Goal: Task Accomplishment & Management: Manage account settings

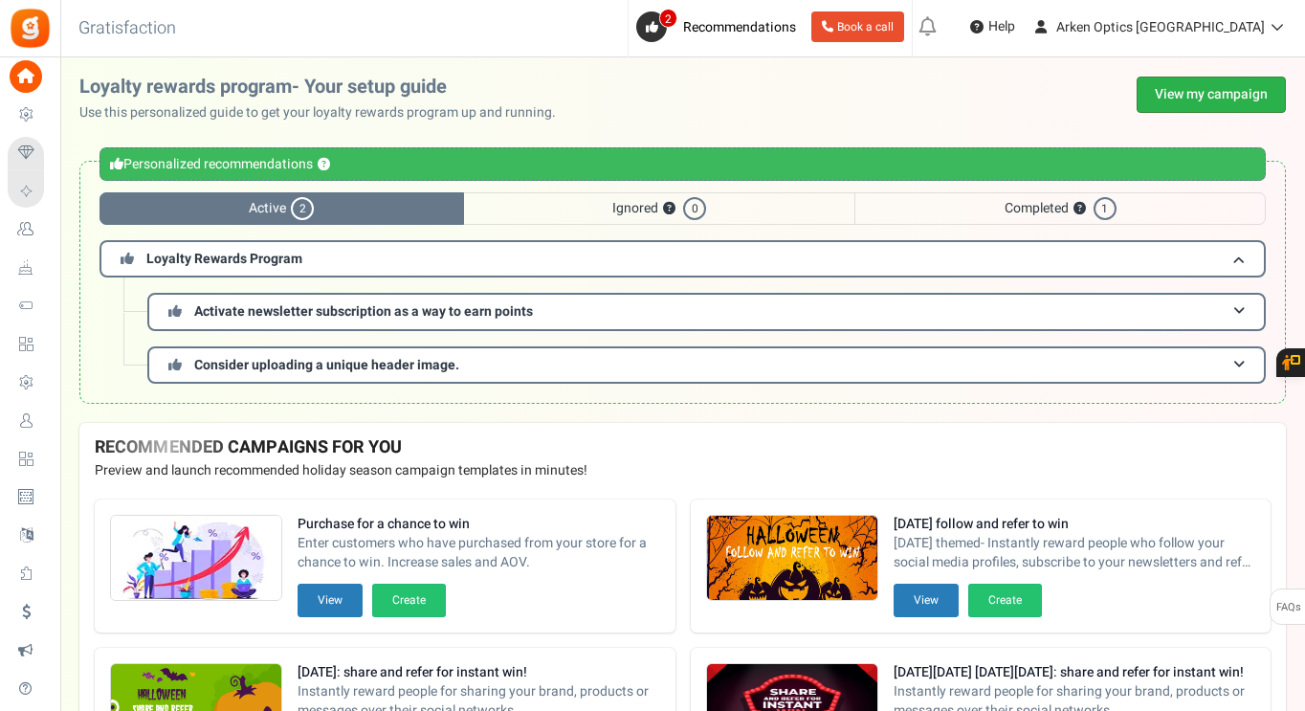
click at [1181, 94] on link "View my campaign" at bounding box center [1210, 95] width 149 height 36
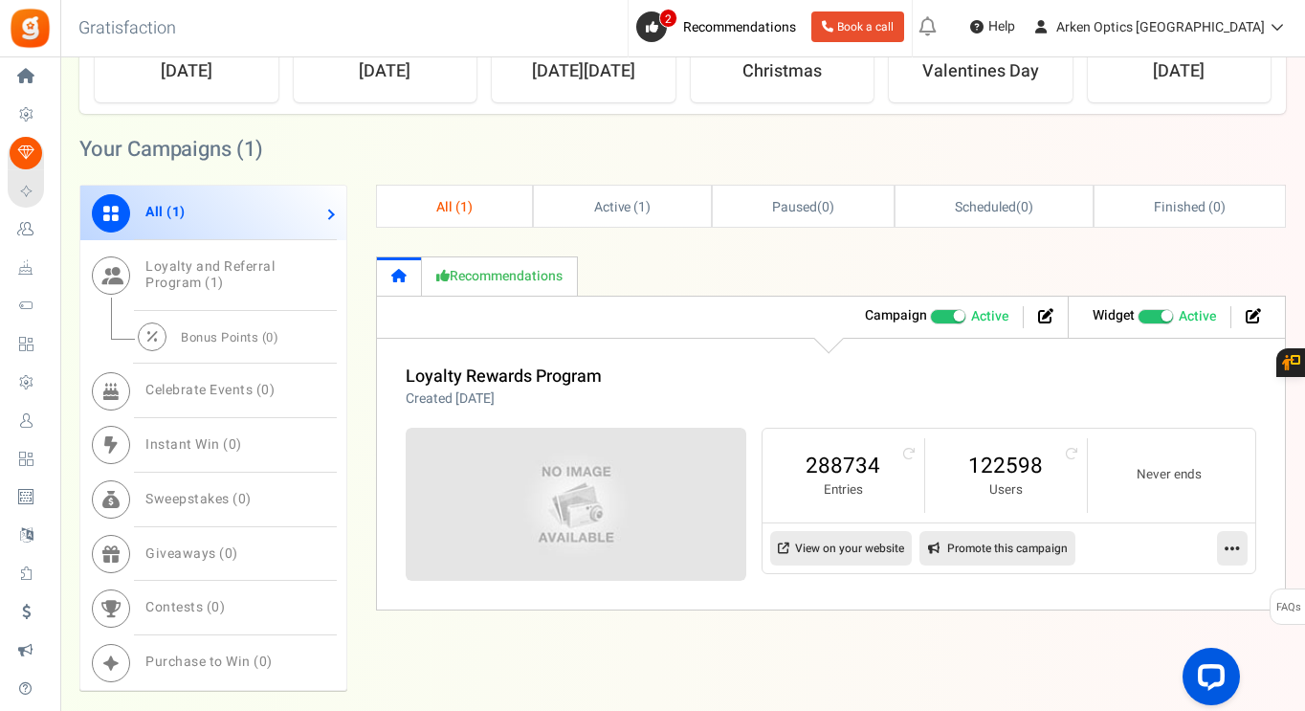
scroll to position [929, 0]
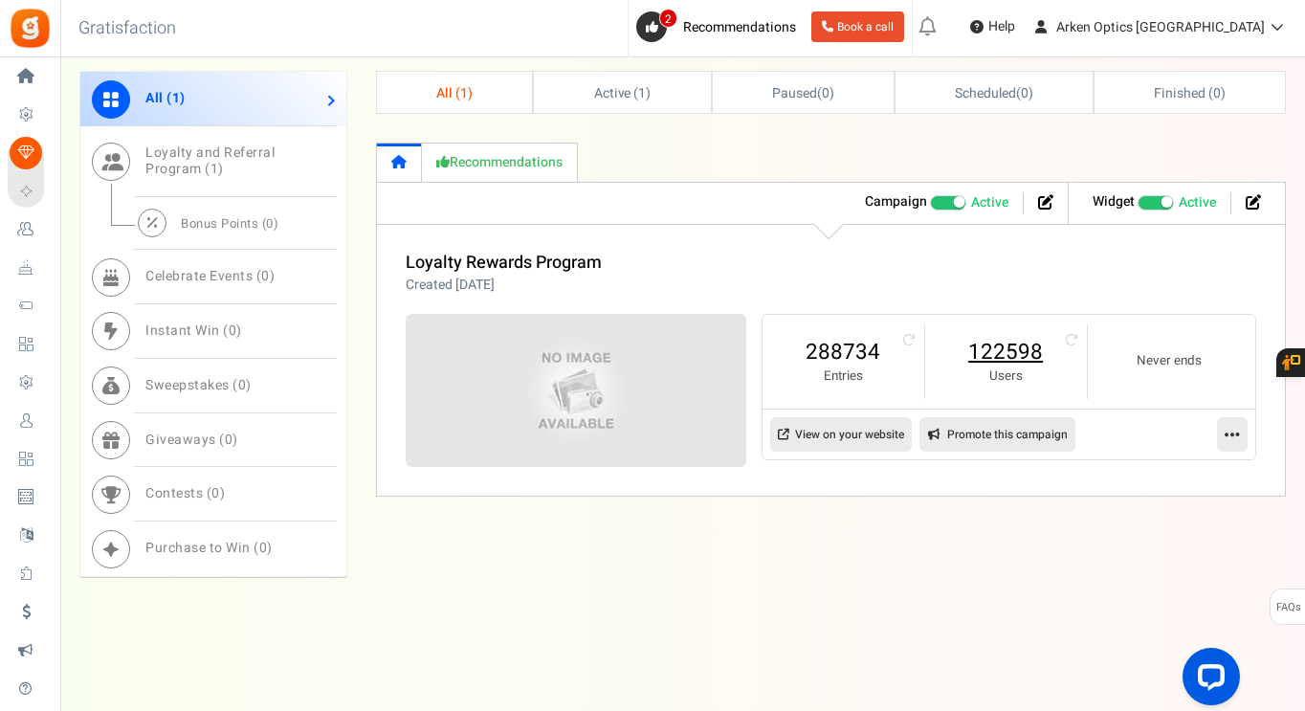
click at [993, 340] on link "122598" at bounding box center [1005, 352] width 123 height 31
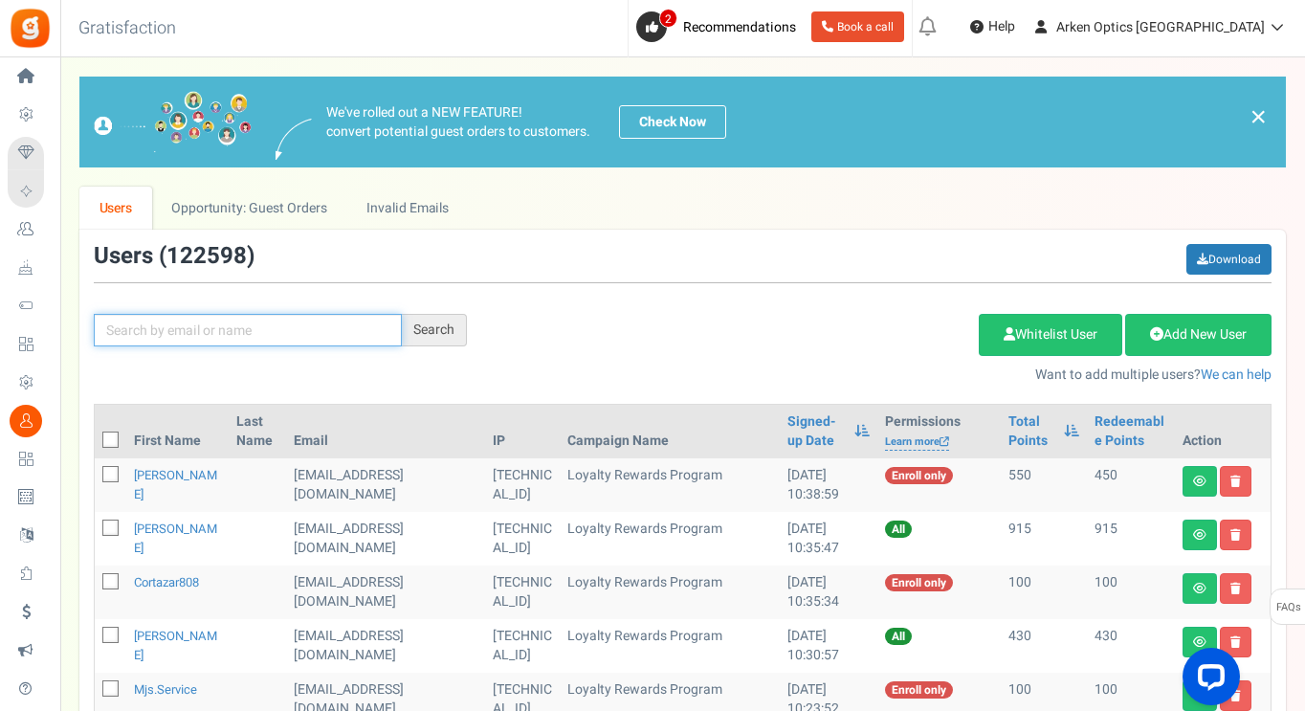
click at [337, 332] on input "text" at bounding box center [248, 330] width 308 height 33
paste input "[EMAIL_ADDRESS][DOMAIN_NAME]"
type input "[EMAIL_ADDRESS][DOMAIN_NAME]"
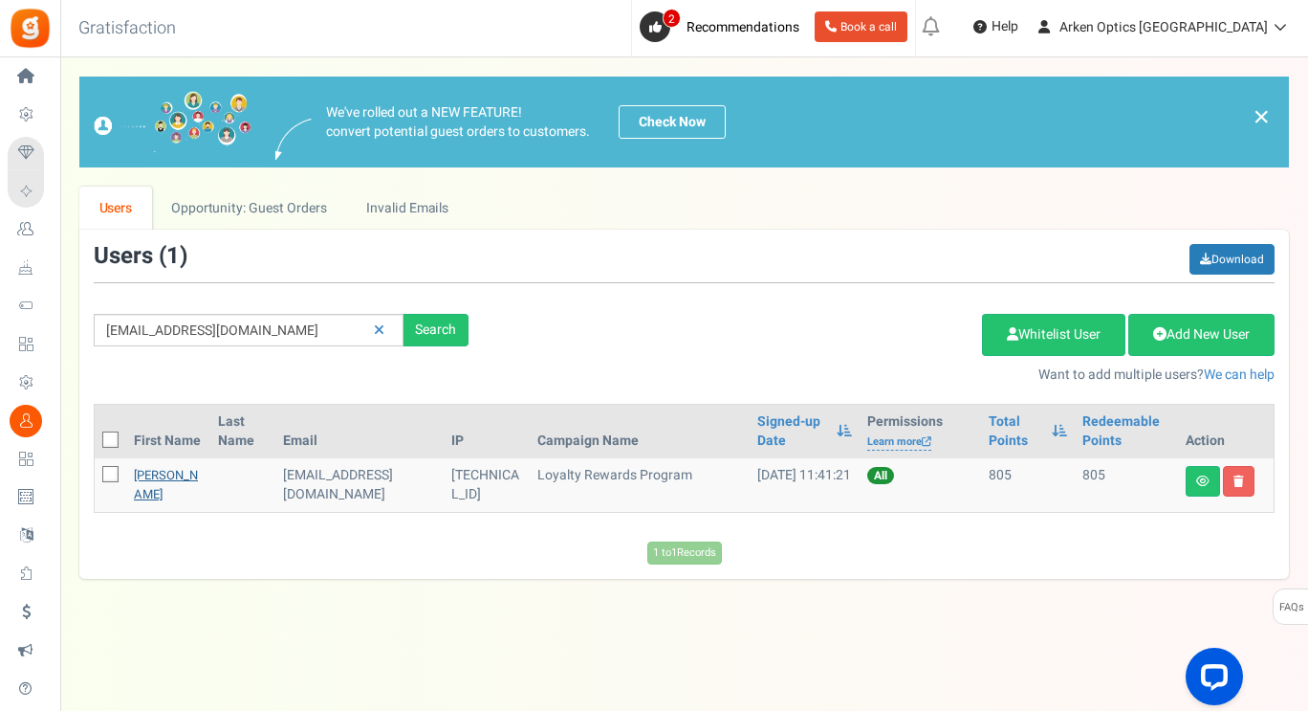
click at [163, 479] on link "[PERSON_NAME]" at bounding box center [166, 484] width 64 height 37
